Goal: Information Seeking & Learning: Learn about a topic

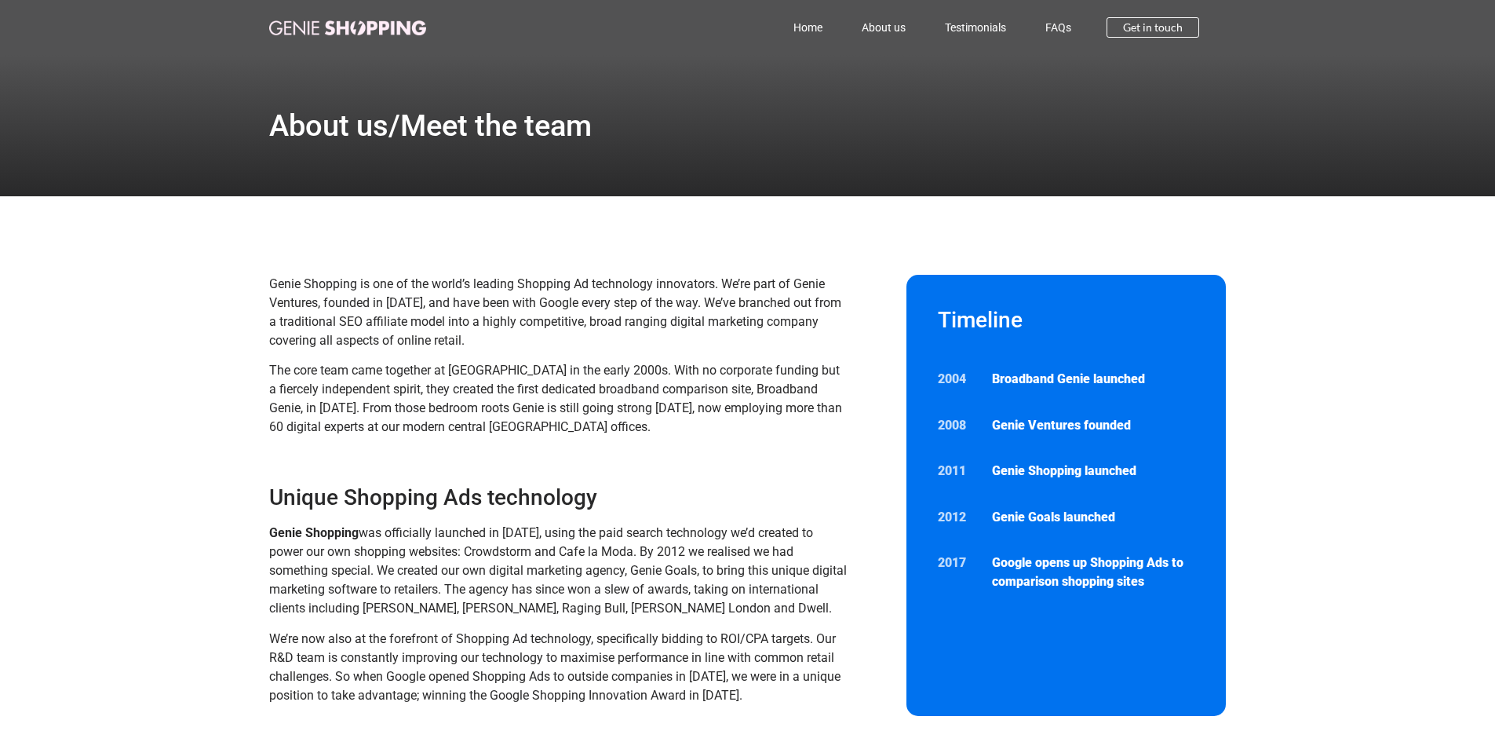
click at [908, 32] on link "About us" at bounding box center [883, 27] width 83 height 36
click at [1063, 24] on link "FAQs" at bounding box center [1058, 27] width 65 height 36
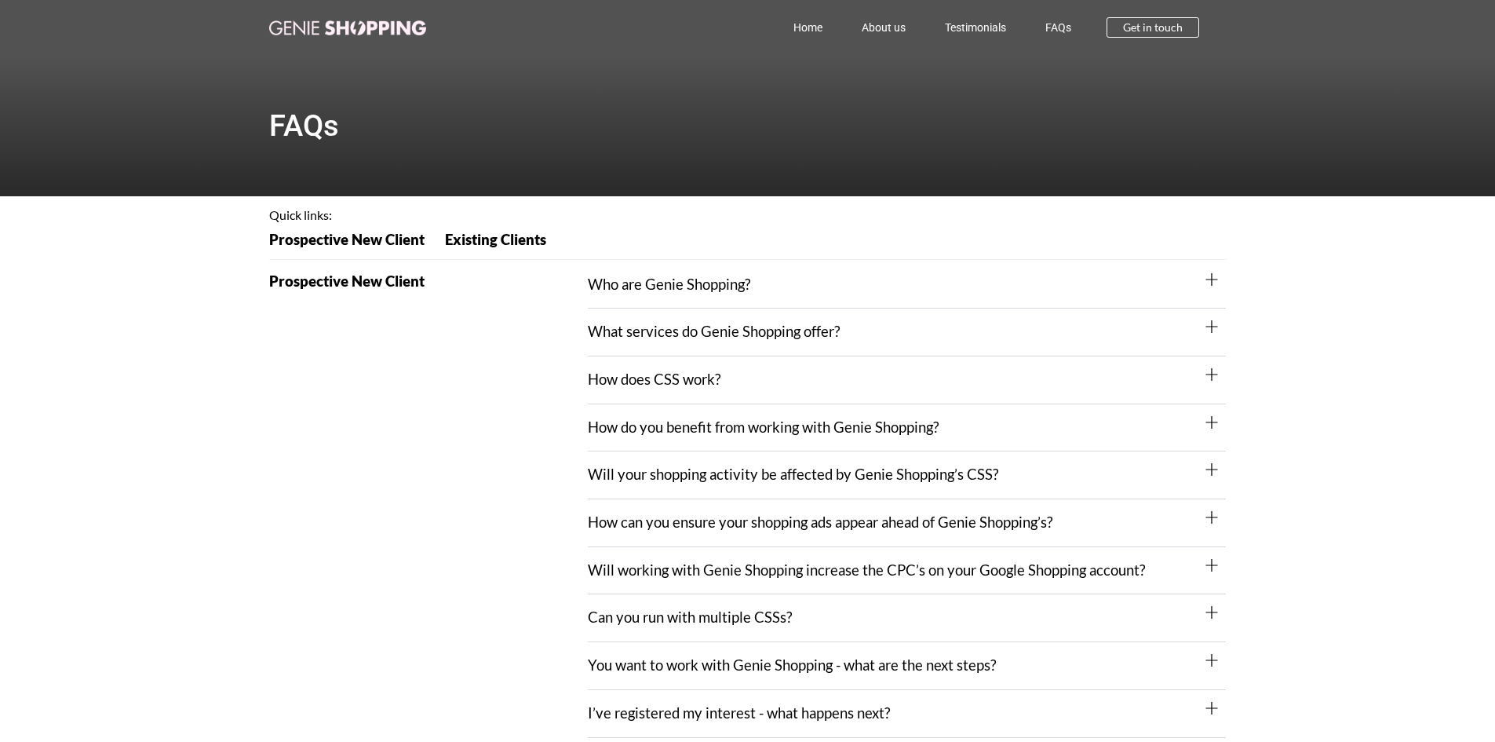
click at [794, 371] on div "How does CSS work?" at bounding box center [907, 380] width 638 height 48
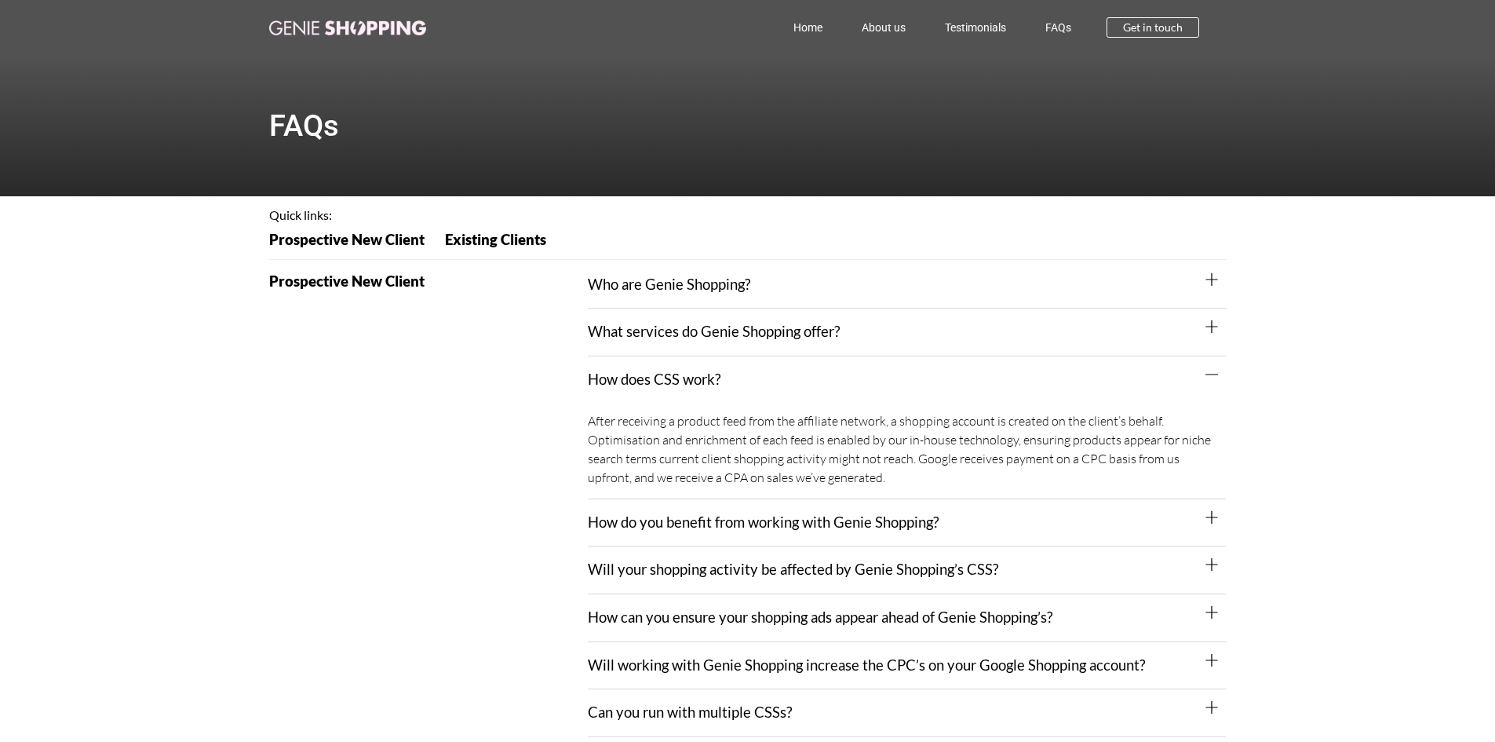
click at [613, 421] on div "After receiving a product feed from the affiliate network, a shopping account i…" at bounding box center [907, 451] width 638 height 96
drag, startPoint x: 613, startPoint y: 421, endPoint x: 807, endPoint y: 425, distance: 194.6
click at [807, 425] on div "After receiving a product feed from the affiliate network, a shopping account i…" at bounding box center [907, 451] width 638 height 96
